Goal: Information Seeking & Learning: Learn about a topic

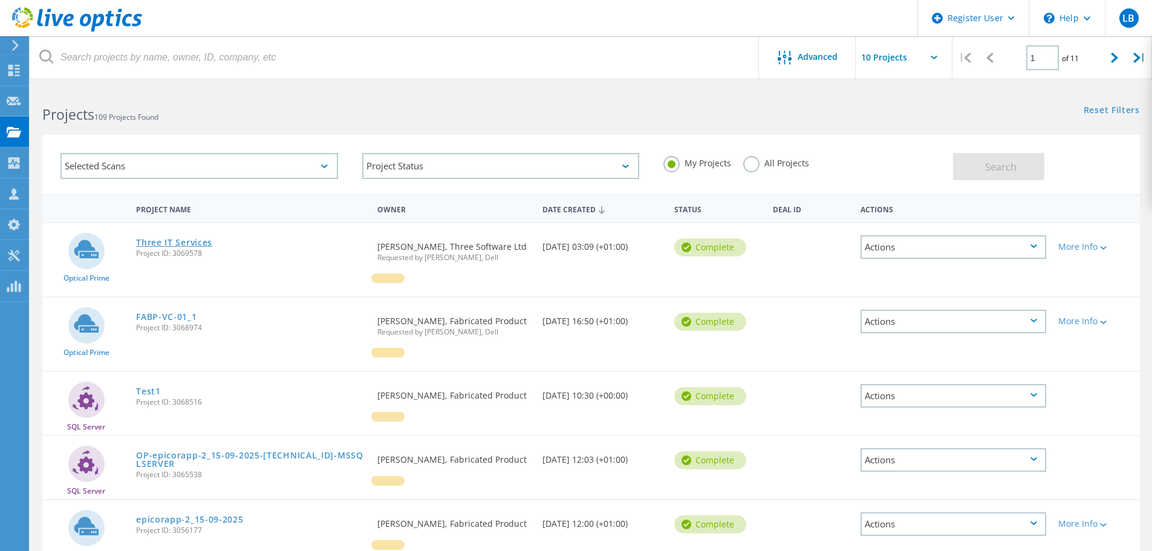
click at [193, 241] on link "Three IT Services" at bounding box center [174, 242] width 76 height 8
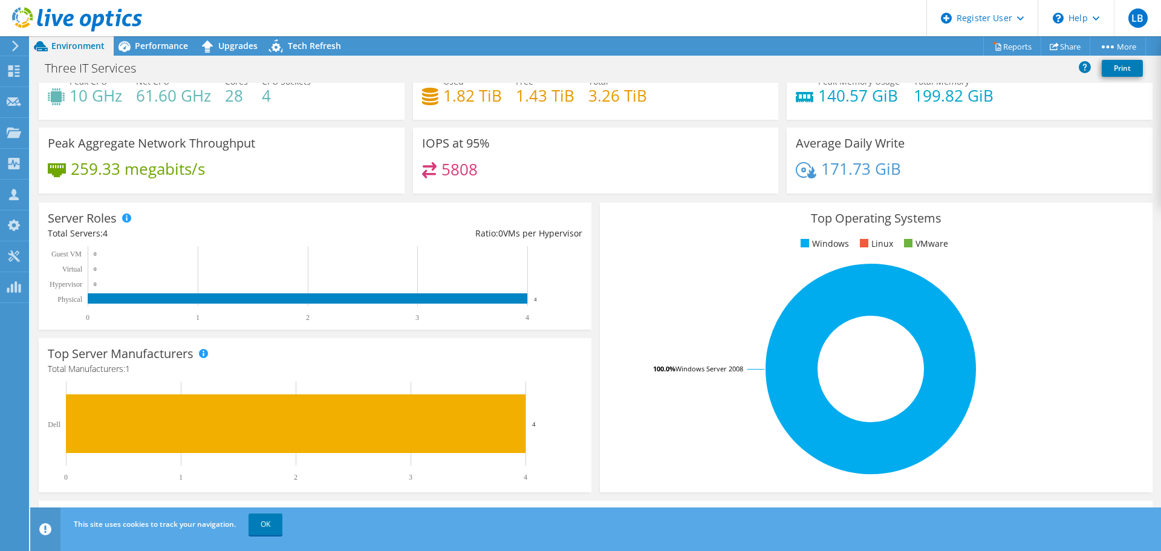
scroll to position [60, 0]
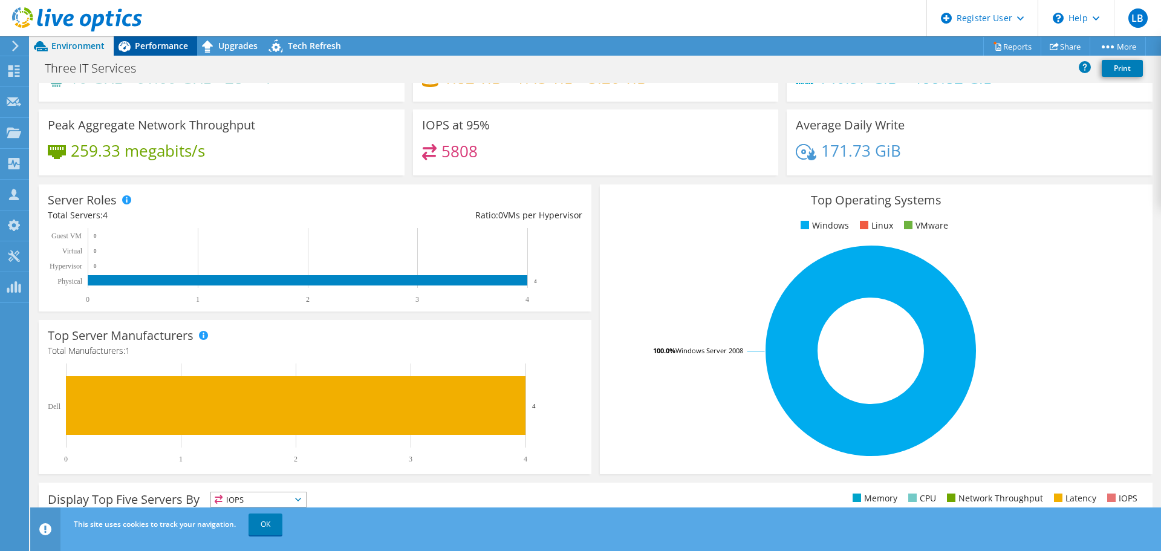
click at [164, 48] on span "Performance" at bounding box center [161, 45] width 53 height 11
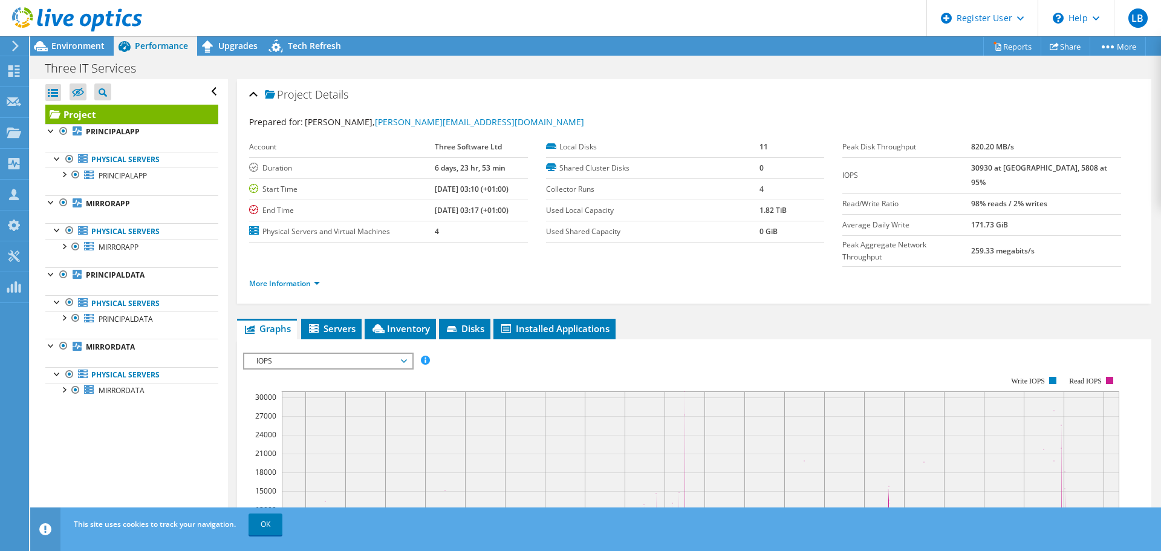
scroll to position [0, 0]
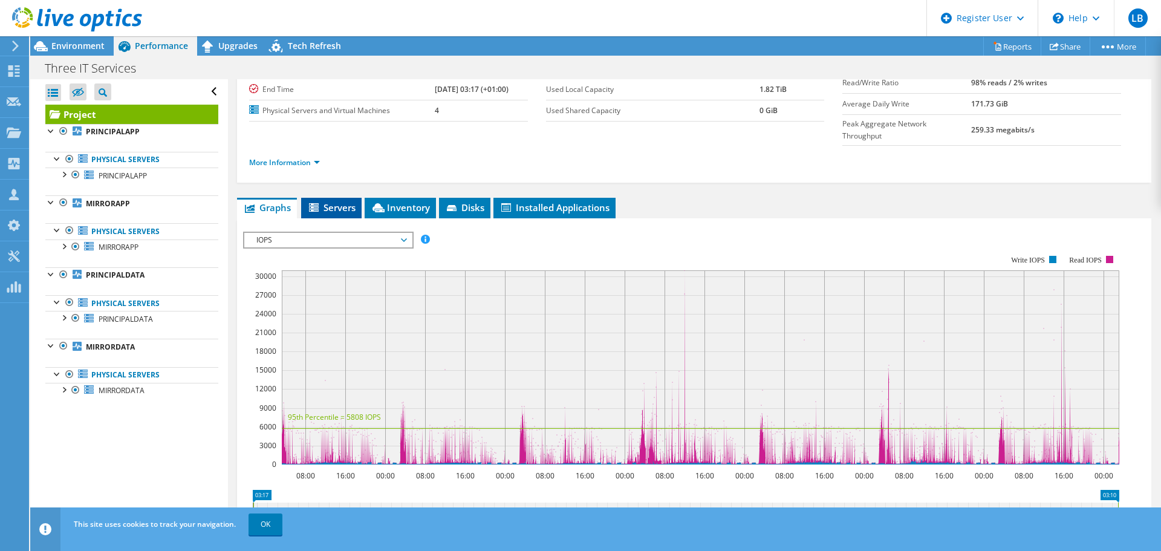
click at [345, 201] on span "Servers" at bounding box center [331, 207] width 48 height 12
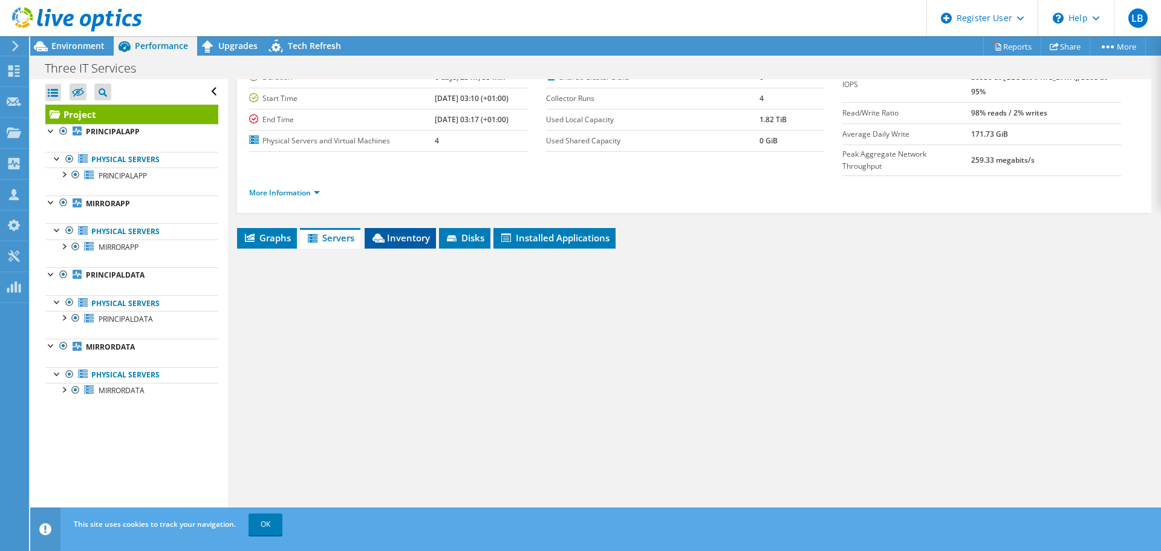
click at [406, 232] on span "Inventory" at bounding box center [400, 238] width 59 height 12
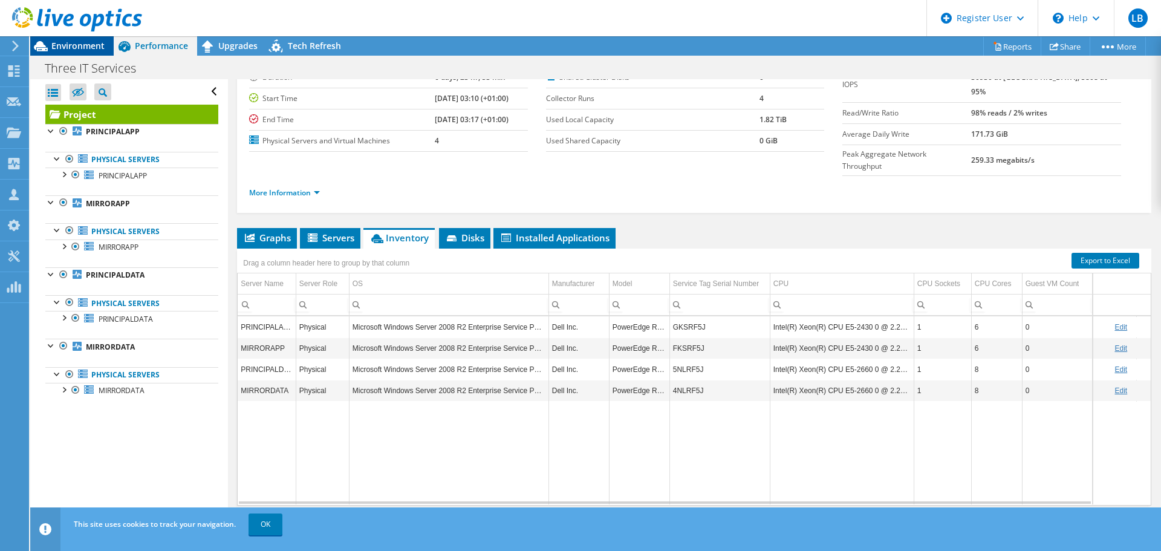
click at [65, 41] on span "Environment" at bounding box center [77, 45] width 53 height 11
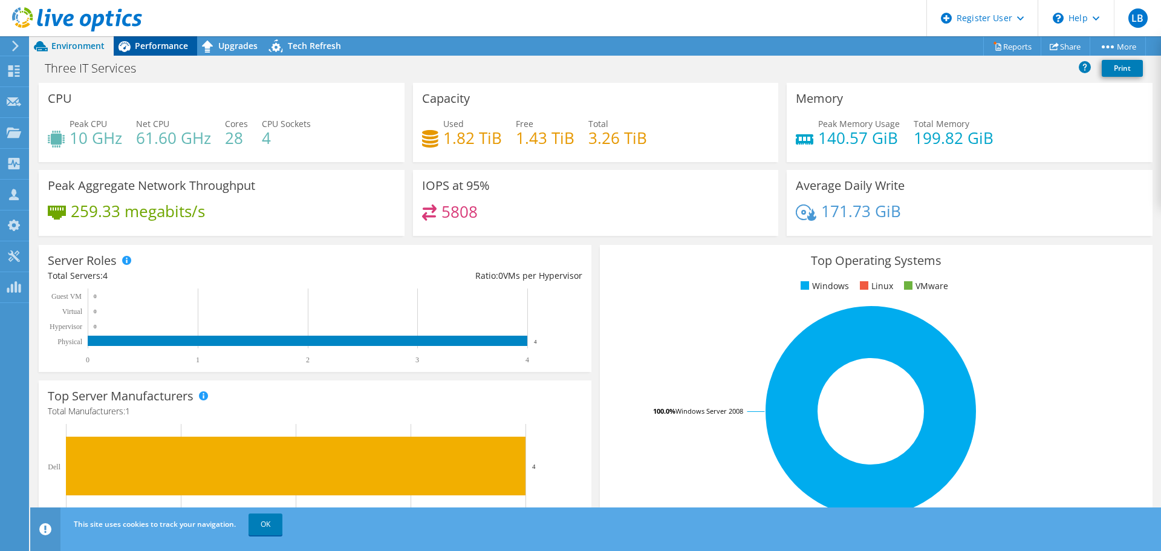
click at [161, 50] on span "Performance" at bounding box center [161, 45] width 53 height 11
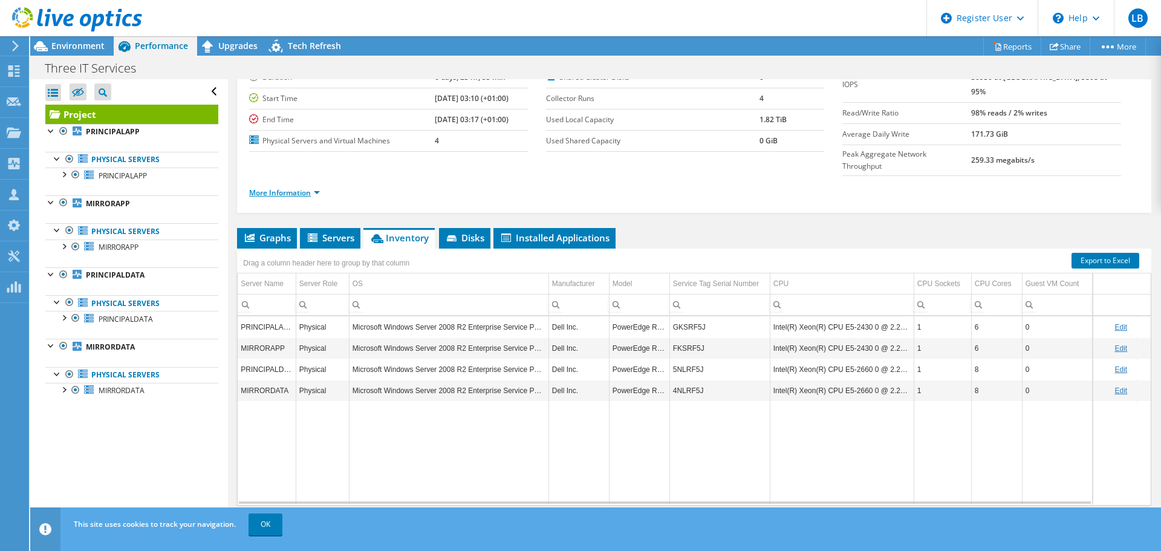
click at [314, 187] on link "More Information" at bounding box center [284, 192] width 71 height 10
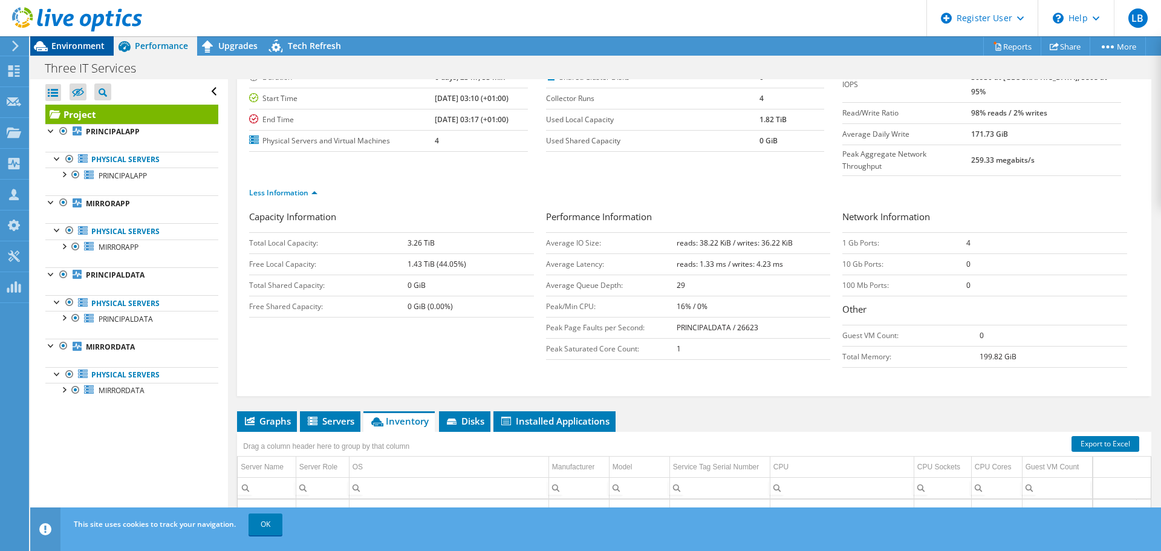
click at [73, 41] on div "LB Dell User Liam Binions Liam.Binions@Dell.com Dell My Profile Log Out \n Help…" at bounding box center [580, 275] width 1161 height 551
click at [74, 44] on span "Environment" at bounding box center [77, 45] width 53 height 11
